Goal: Submit feedback/report problem

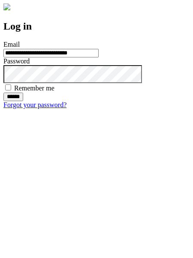
type input "**********"
click at [23, 101] on input "******" at bounding box center [13, 96] width 20 height 9
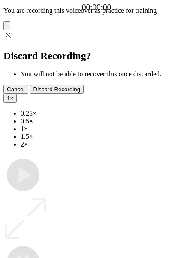
type input "**********"
